Goal: Obtain resource: Obtain resource

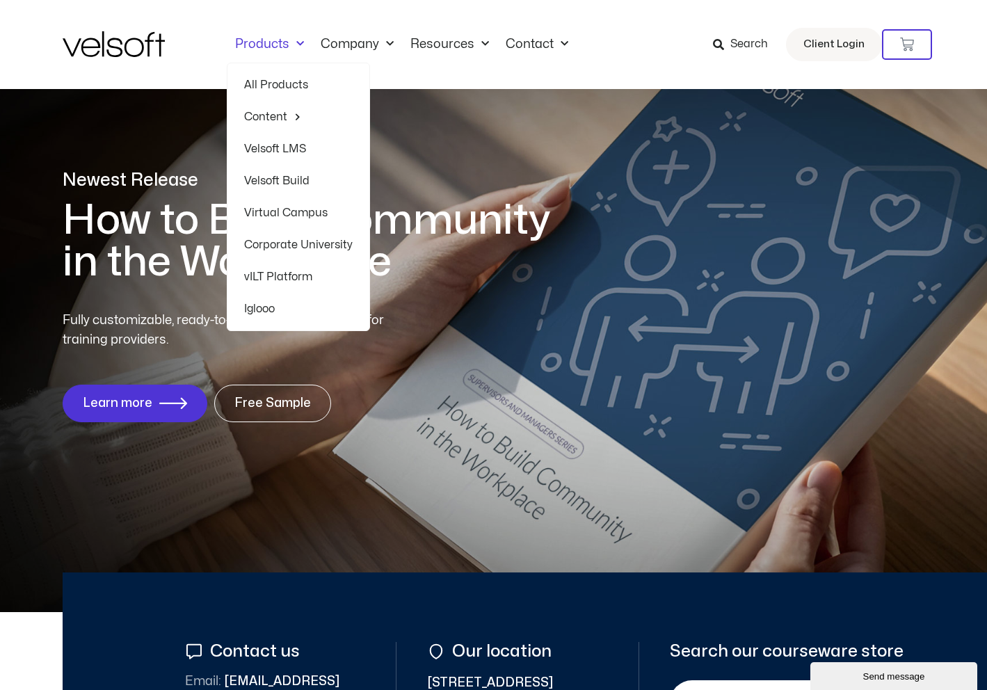
click at [94, 34] on img at bounding box center [114, 44] width 102 height 26
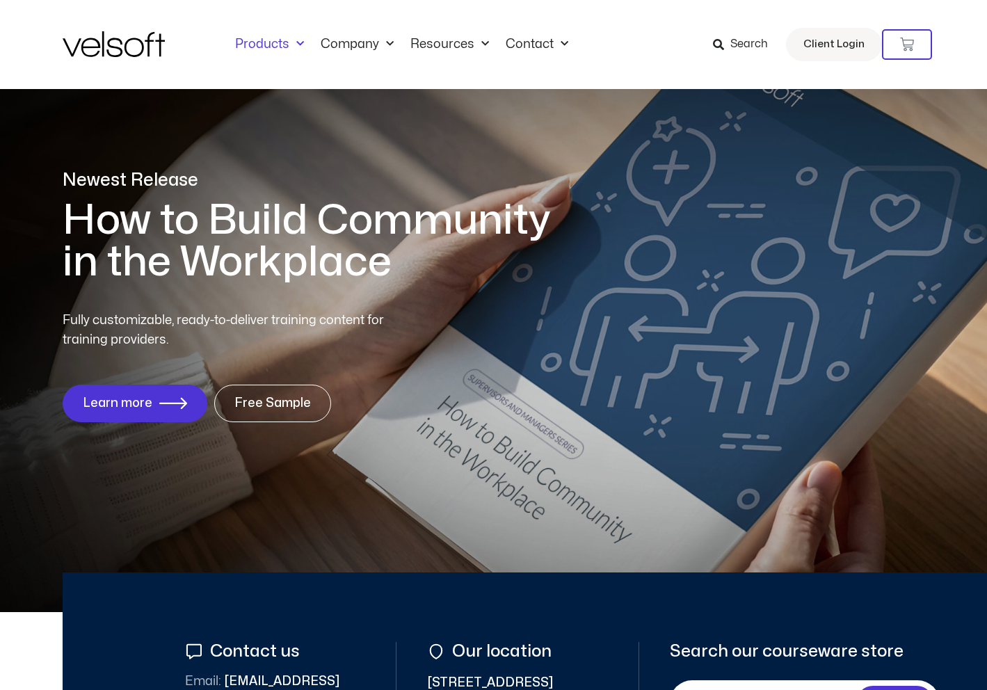
click at [278, 42] on link "Products" at bounding box center [270, 44] width 86 height 15
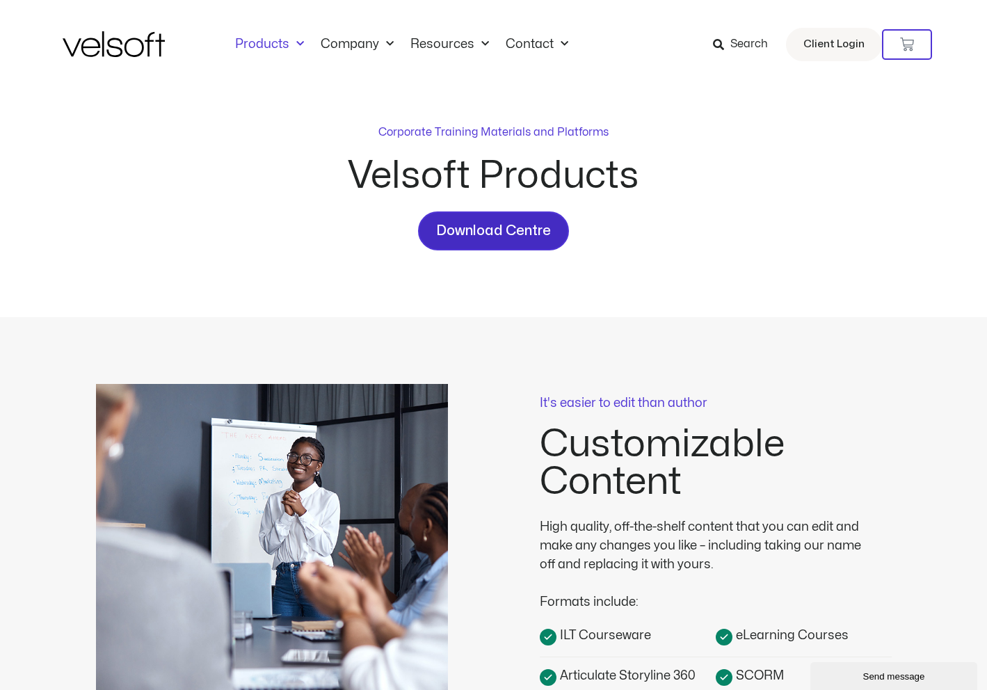
click at [503, 236] on span "Download Centre" at bounding box center [493, 231] width 115 height 22
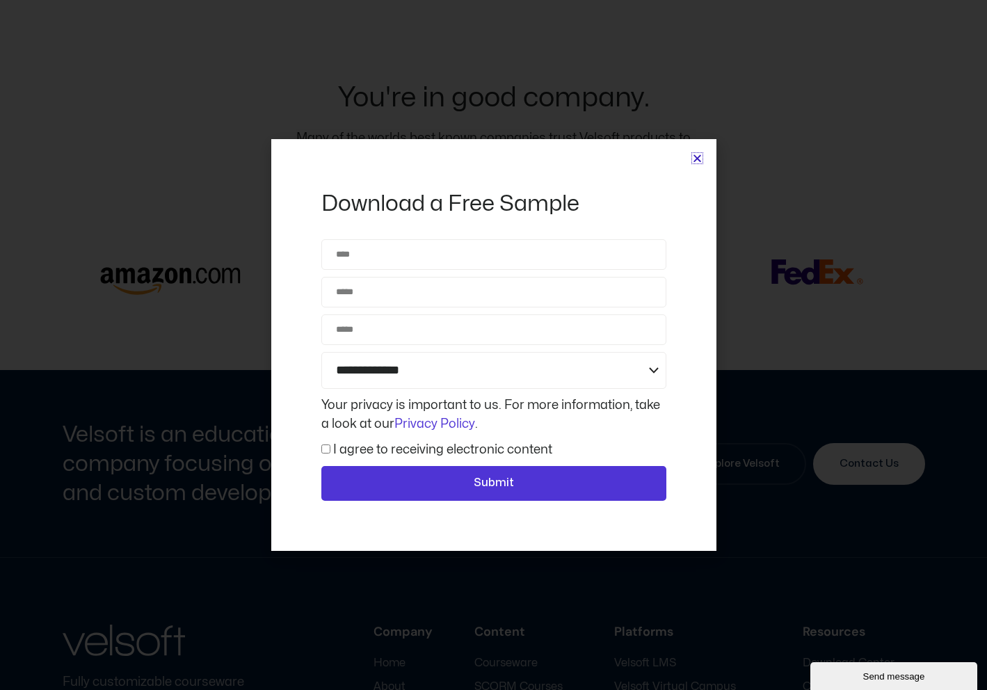
scroll to position [3597, 0]
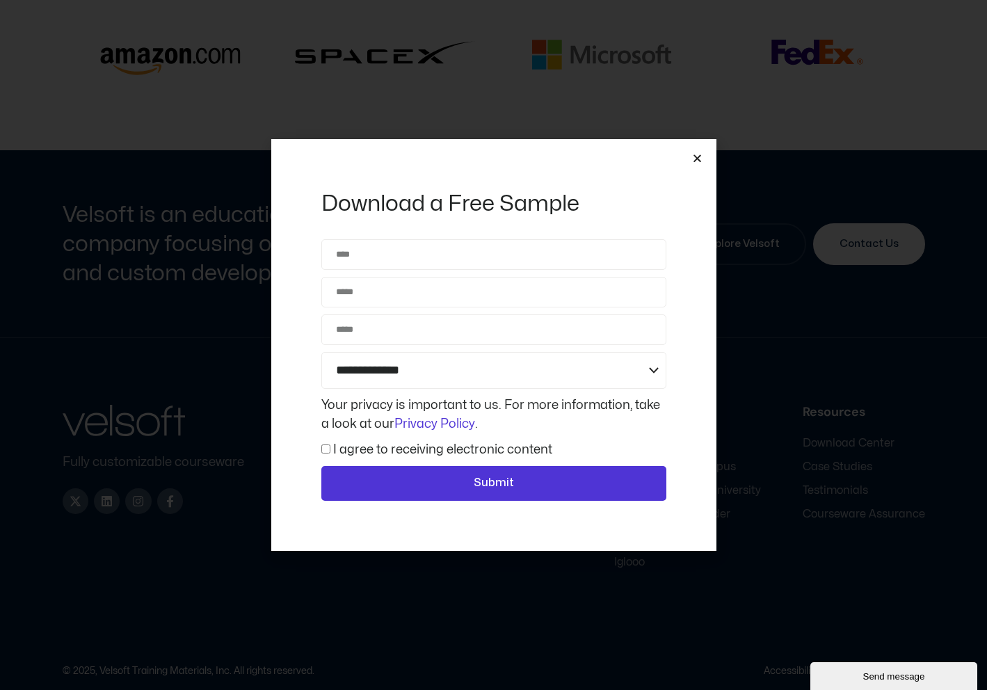
click at [696, 157] on icon "Close" at bounding box center [697, 158] width 10 height 10
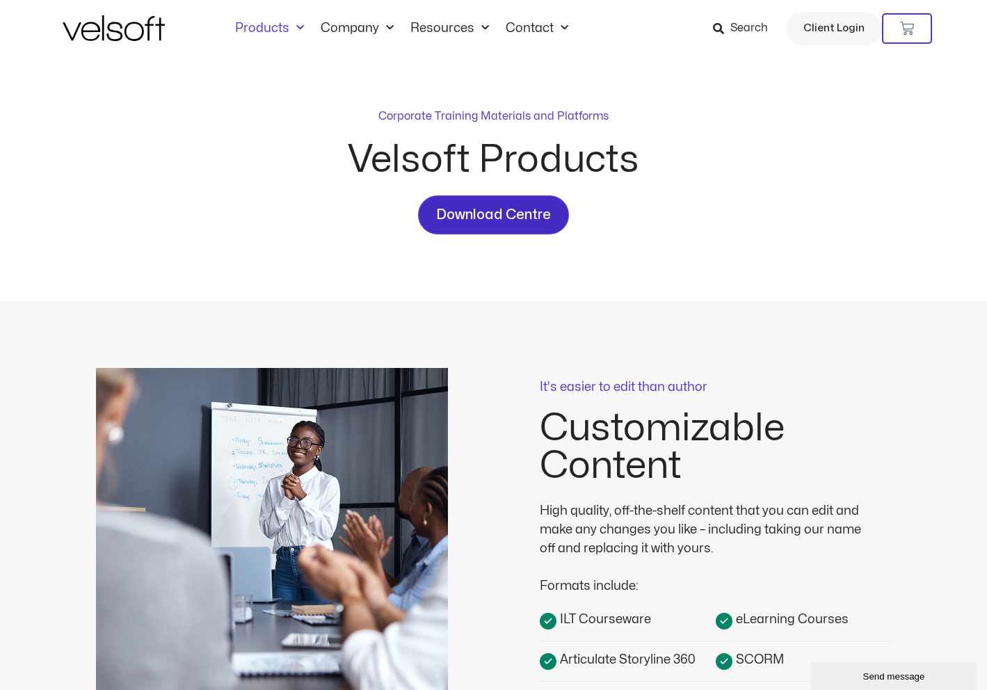
scroll to position [0, 0]
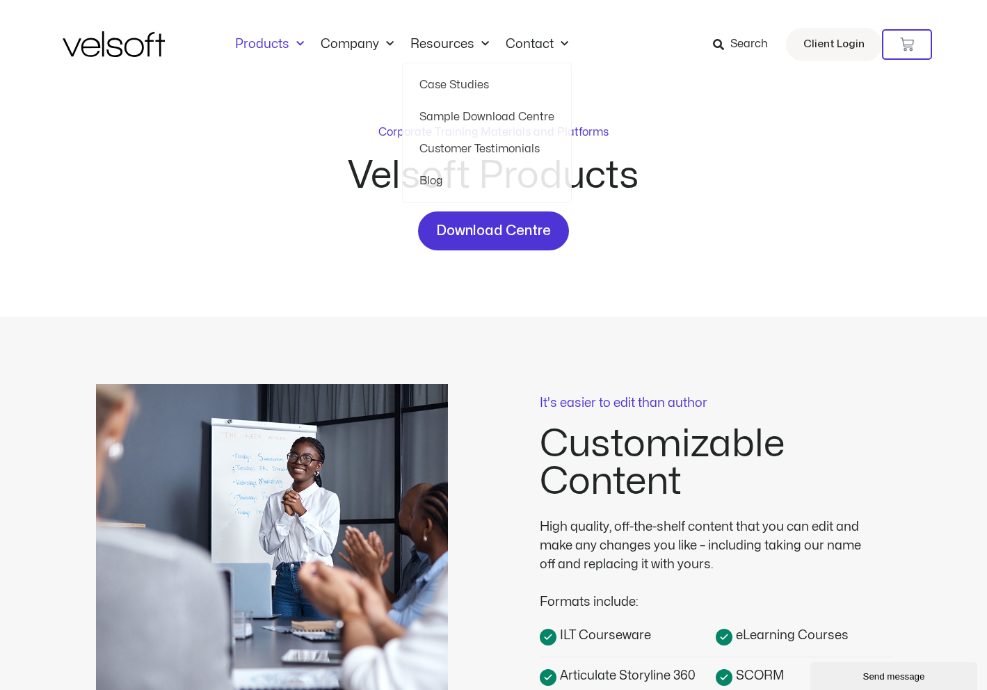
click at [99, 42] on img at bounding box center [114, 44] width 102 height 26
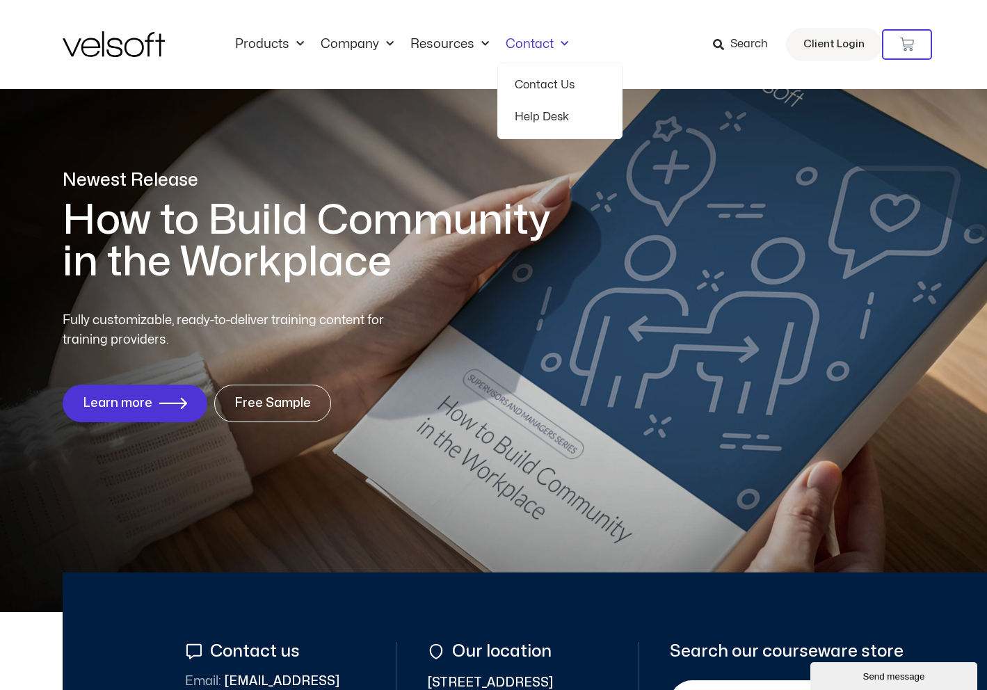
click at [545, 37] on link "Contact" at bounding box center [536, 44] width 79 height 15
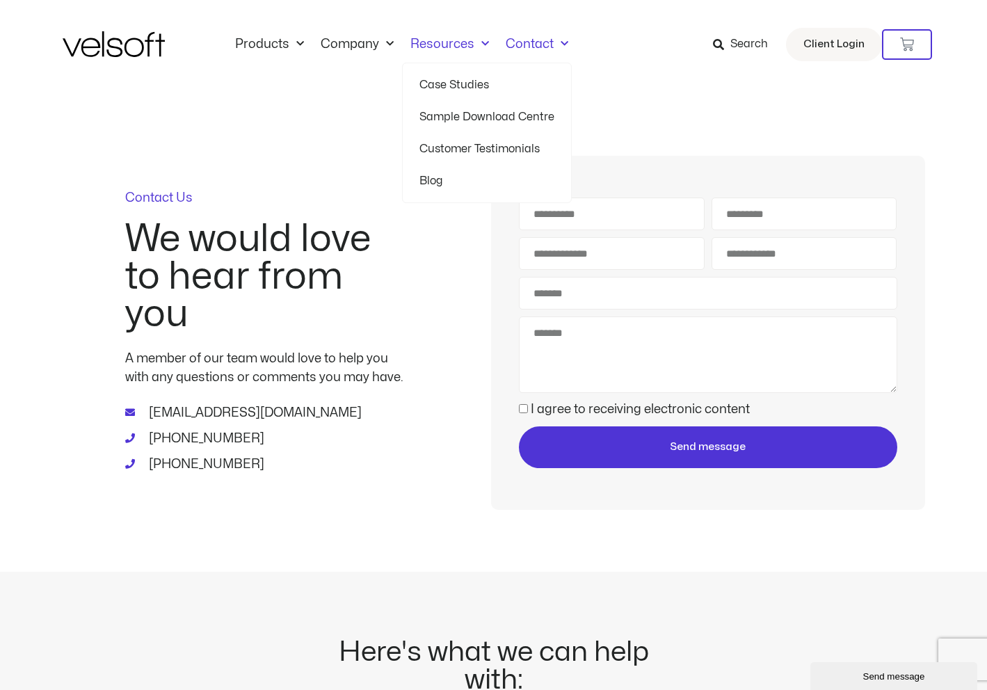
click at [460, 145] on link "Customer Testimonials" at bounding box center [486, 149] width 135 height 32
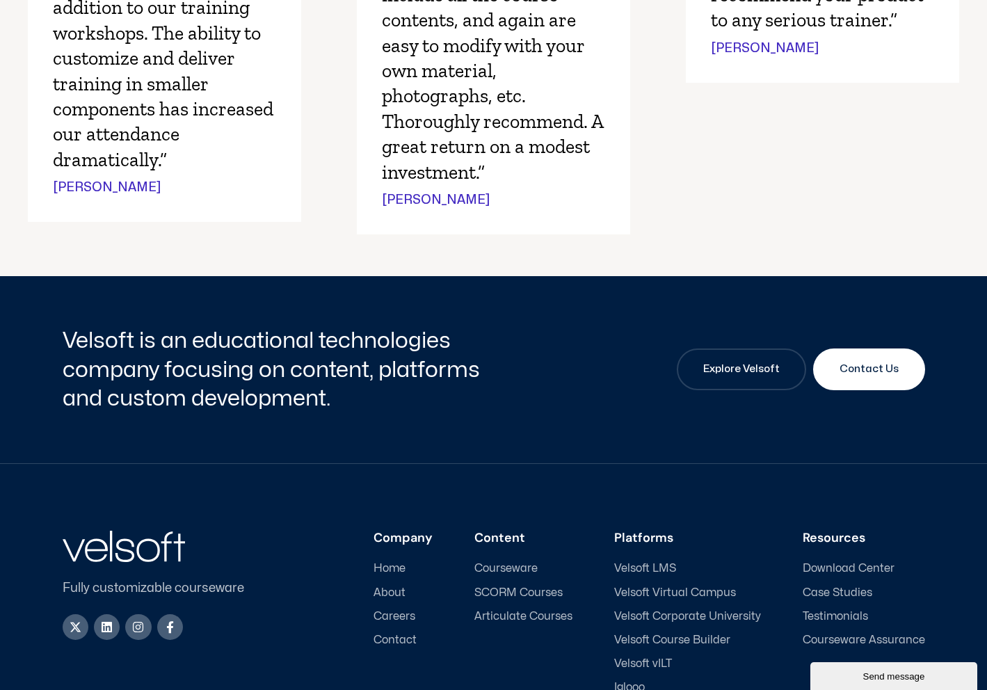
scroll to position [1273, 0]
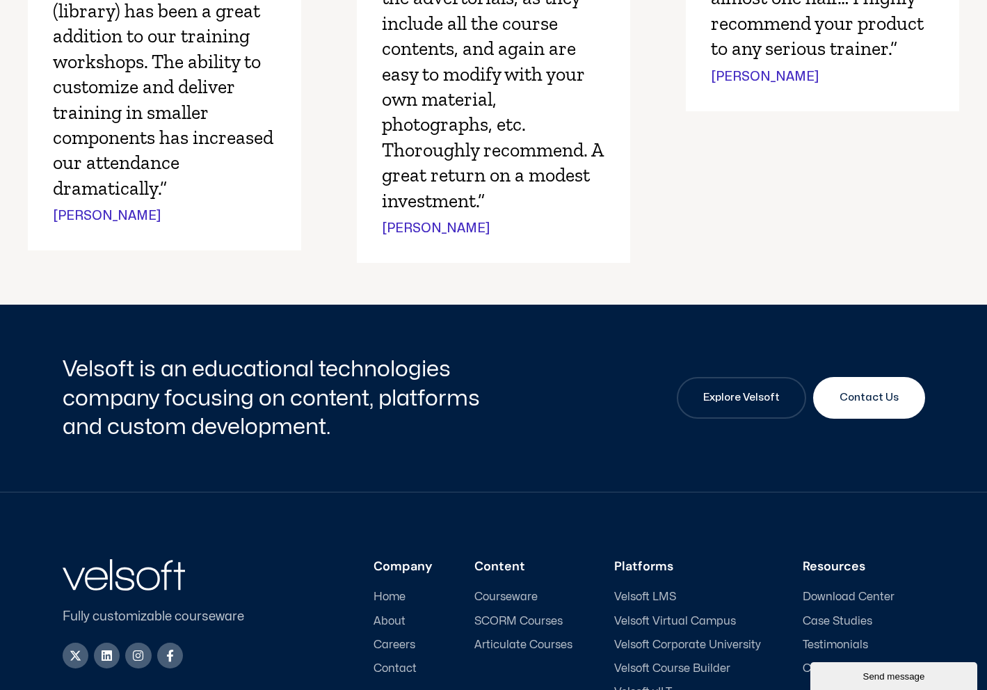
click at [392, 227] on cite "E. Schmidt" at bounding box center [436, 228] width 108 height 19
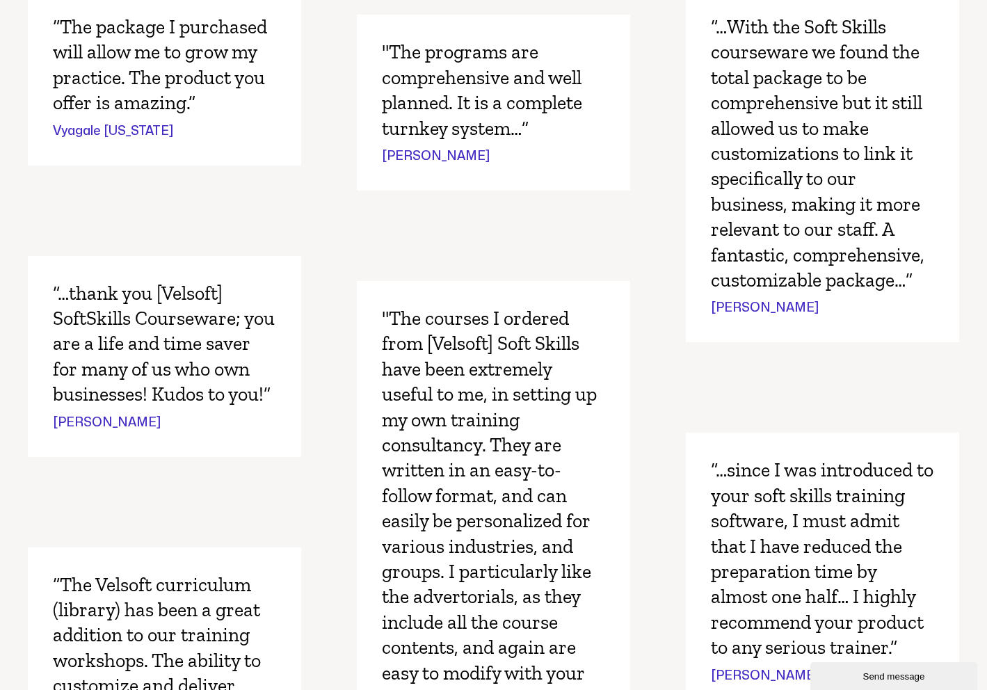
scroll to position [0, 0]
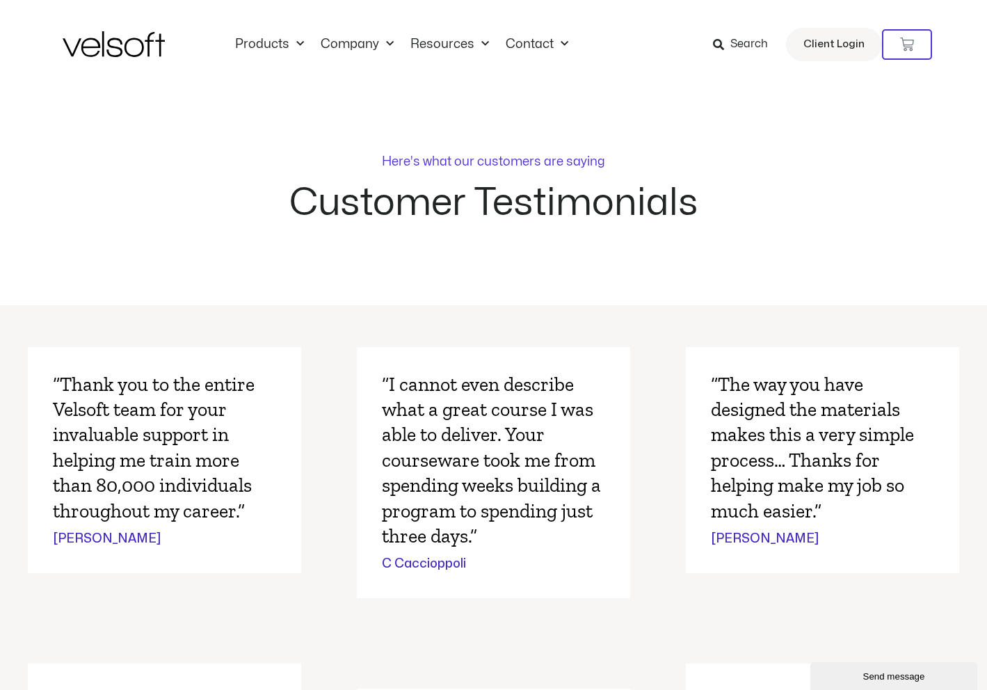
click at [130, 48] on img at bounding box center [114, 44] width 102 height 26
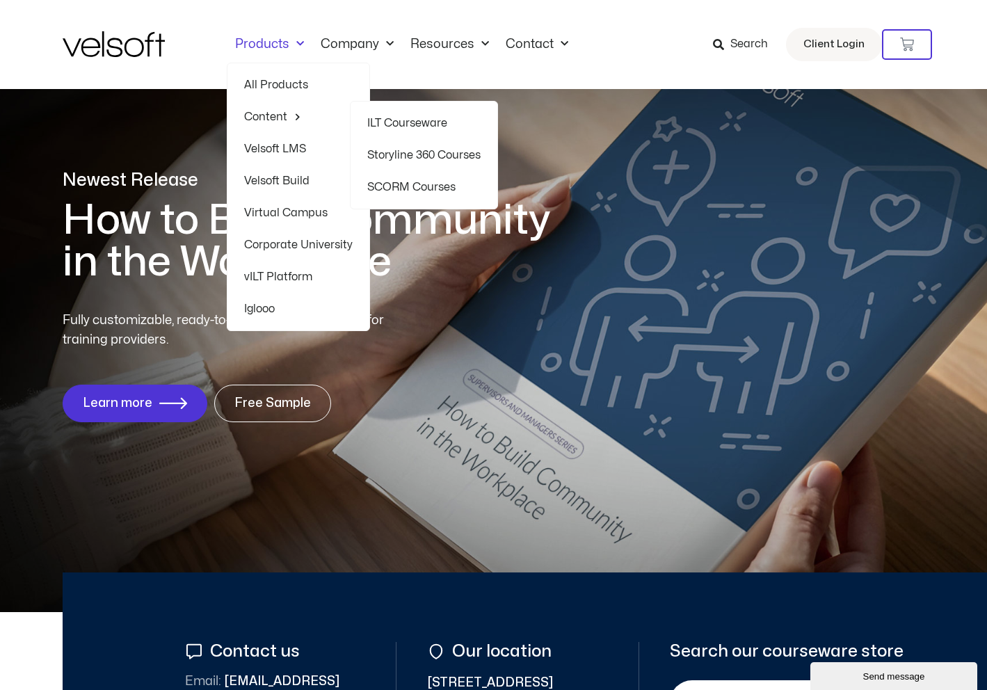
click at [426, 119] on link "ILT Courseware" at bounding box center [423, 123] width 113 height 32
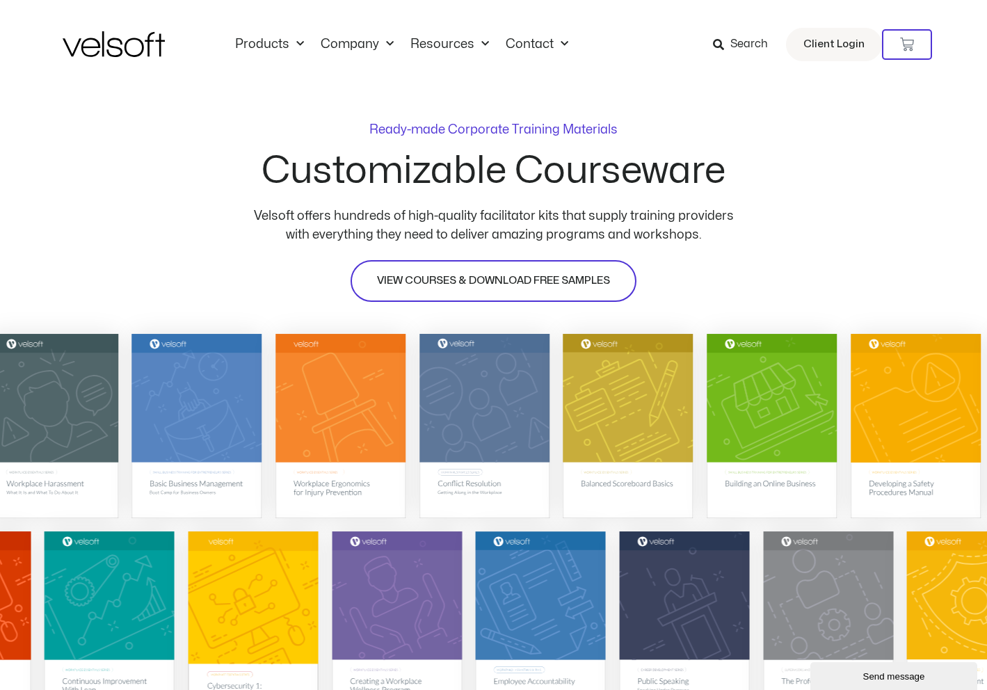
click at [497, 271] on link "VIEW COURSES & DOWNLOAD FREE SAMPLES" at bounding box center [494, 281] width 286 height 42
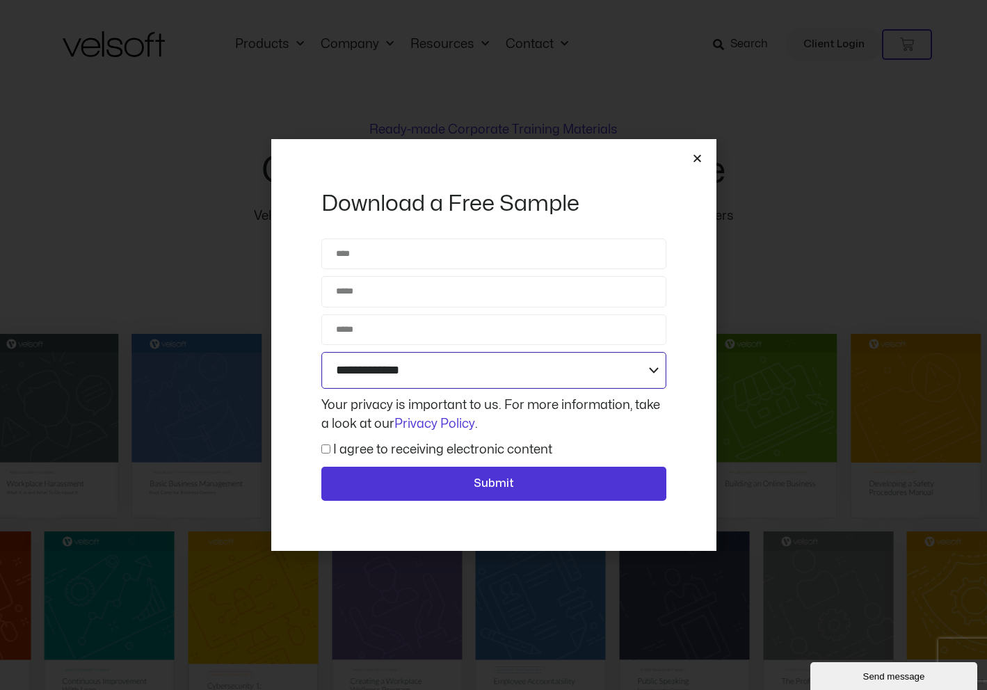
click at [556, 352] on select "**********" at bounding box center [493, 370] width 345 height 37
